Goal: Transaction & Acquisition: Purchase product/service

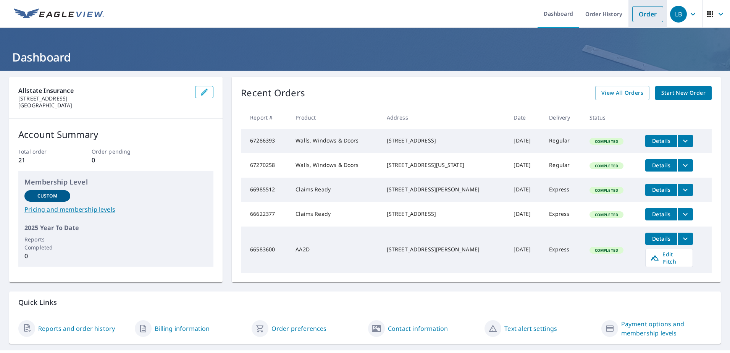
click at [635, 15] on link "Order" at bounding box center [647, 14] width 31 height 16
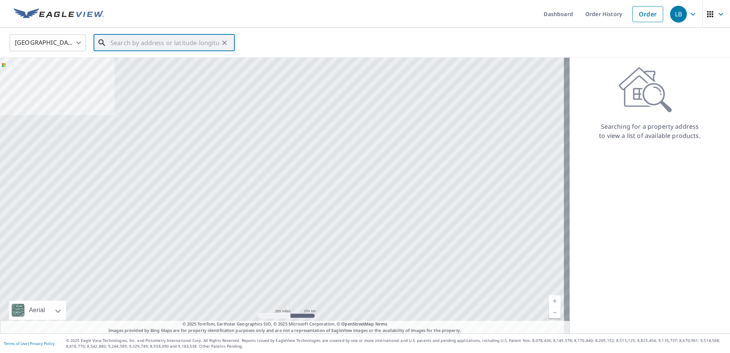
click at [116, 42] on input "text" at bounding box center [164, 42] width 109 height 21
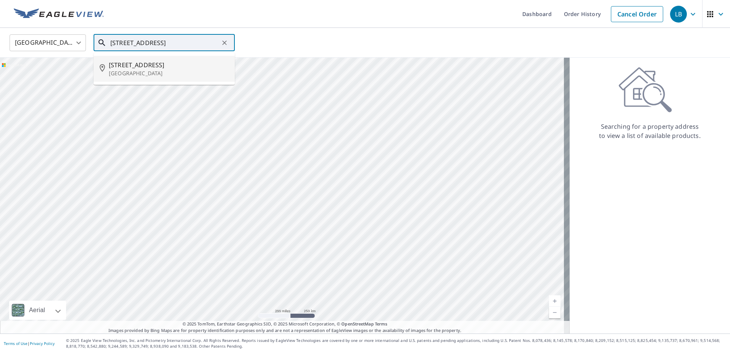
click at [164, 71] on p "[GEOGRAPHIC_DATA]" at bounding box center [169, 73] width 120 height 8
type input "[STREET_ADDRESS]"
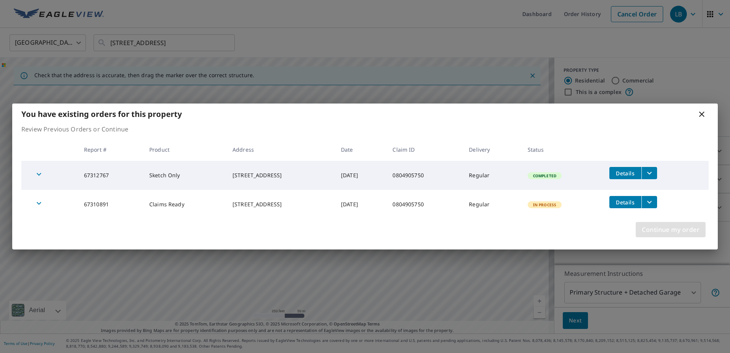
click at [667, 228] on span "Continue my order" at bounding box center [671, 229] width 58 height 11
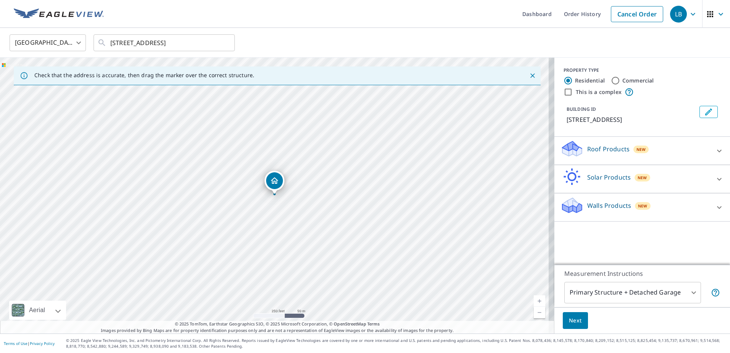
click at [607, 207] on p "Walls Products" at bounding box center [609, 205] width 44 height 9
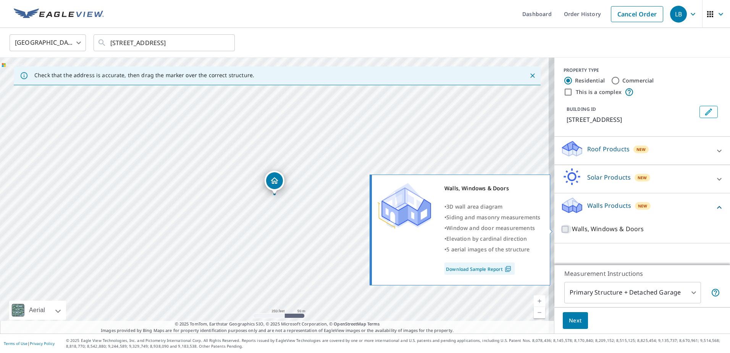
click at [561, 231] on input "Walls, Windows & Doors" at bounding box center [566, 229] width 11 height 9
checkbox input "true"
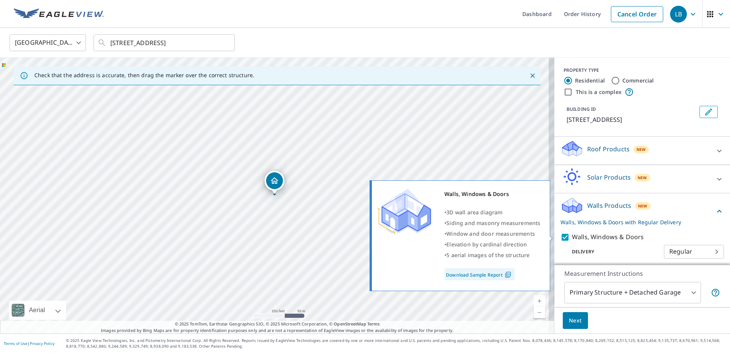
scroll to position [3, 0]
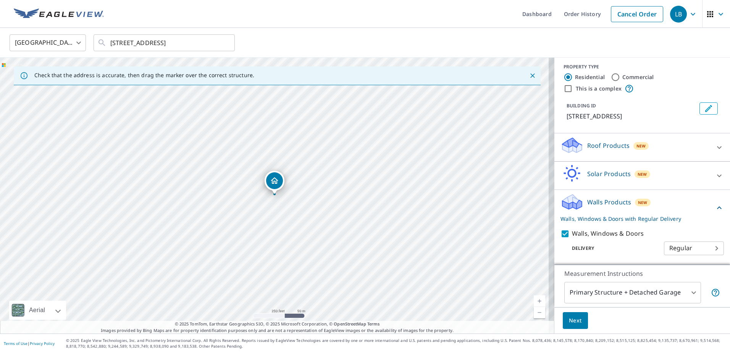
click at [563, 324] on button "Next" at bounding box center [575, 320] width 25 height 17
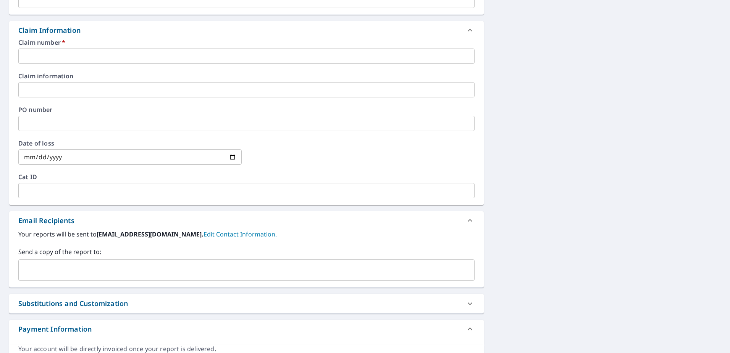
scroll to position [174, 0]
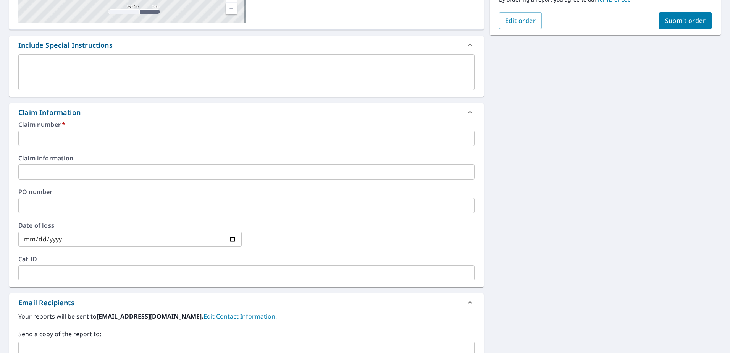
drag, startPoint x: 113, startPoint y: 142, endPoint x: 111, endPoint y: 150, distance: 7.8
click at [113, 142] on input "text" at bounding box center [246, 138] width 456 height 15
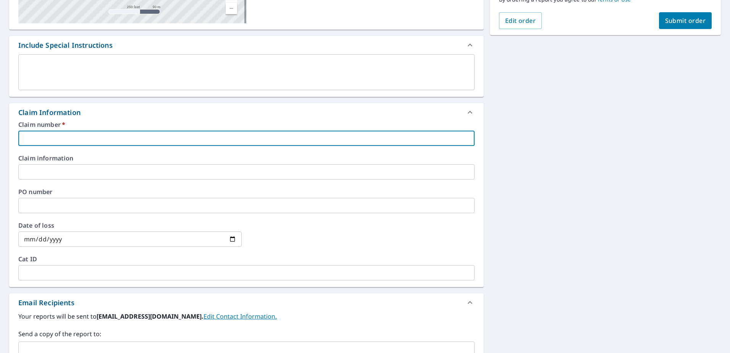
paste input "0804905750"
type input "0804905750"
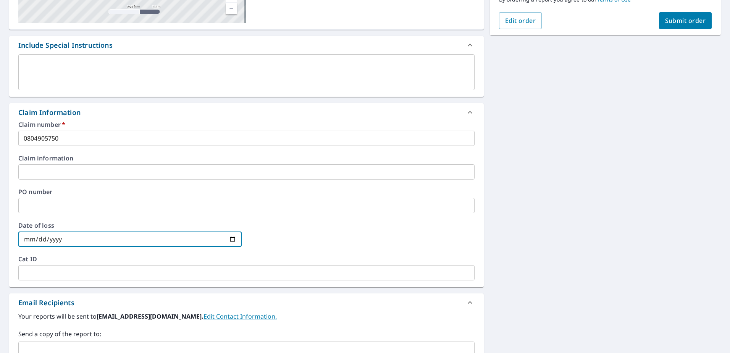
click at [92, 235] on input "date" at bounding box center [129, 238] width 223 height 15
drag, startPoint x: 73, startPoint y: 235, endPoint x: 18, endPoint y: 237, distance: 55.4
click at [16, 236] on div "Claim number   * 0804905750 ​ Claim information ​ PO number ​ Date of loss ​ Ca…" at bounding box center [246, 203] width 475 height 165
type input "[DATE]"
click at [581, 202] on div "[STREET_ADDRESS] Aerial Road A standard road map Aerial A detailed look from ab…" at bounding box center [365, 172] width 730 height 551
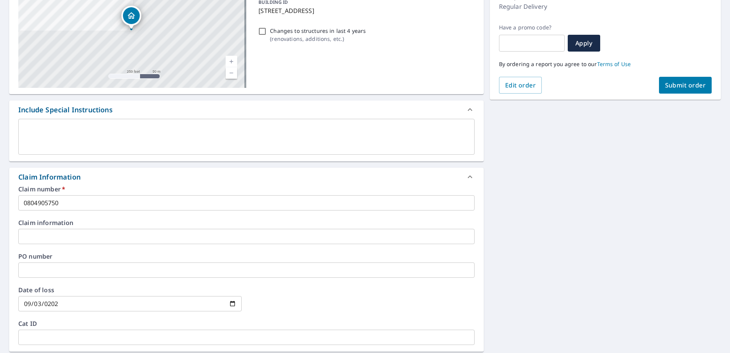
scroll to position [0, 0]
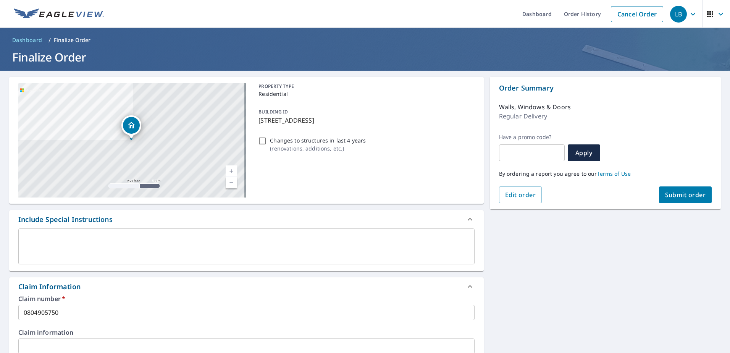
click at [683, 192] on span "Submit order" at bounding box center [685, 195] width 41 height 8
